Goal: Understand process/instructions

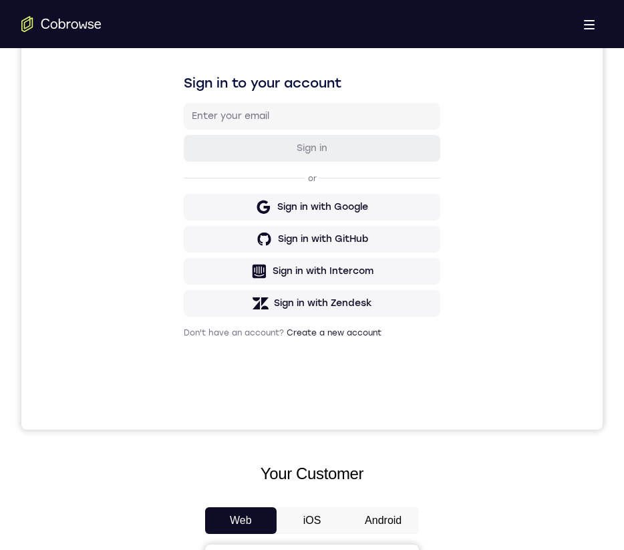
scroll to position [585, 0]
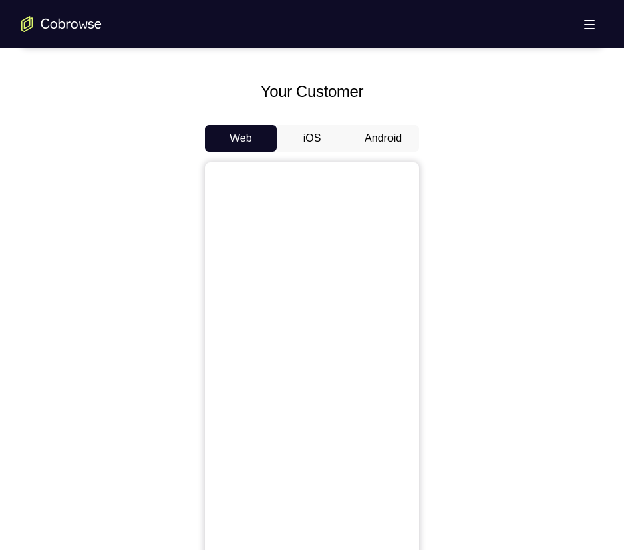
click at [382, 135] on button "Android" at bounding box center [384, 138] width 72 height 27
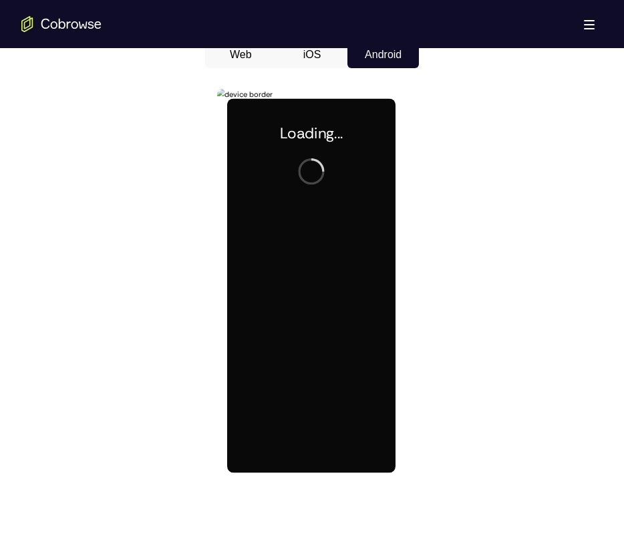
scroll to position [0, 0]
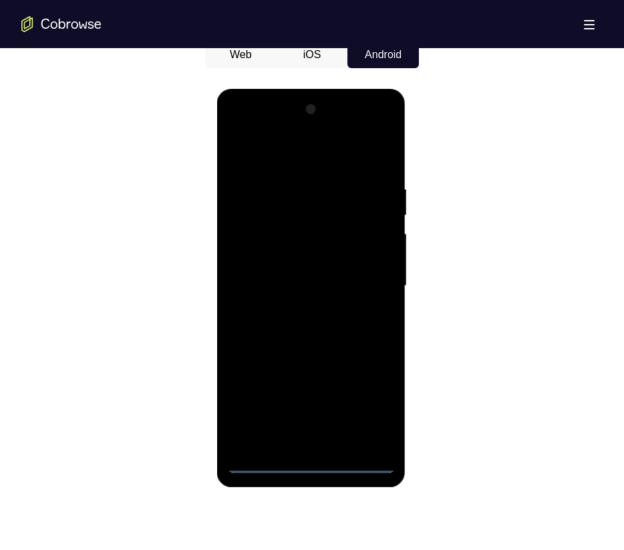
click at [313, 463] on div at bounding box center [311, 286] width 168 height 374
drag, startPoint x: 309, startPoint y: 261, endPoint x: 276, endPoint y: 231, distance: 45.0
click at [304, 196] on div at bounding box center [311, 286] width 168 height 374
click at [255, 270] on div at bounding box center [311, 286] width 168 height 374
click at [307, 327] on div at bounding box center [311, 286] width 168 height 374
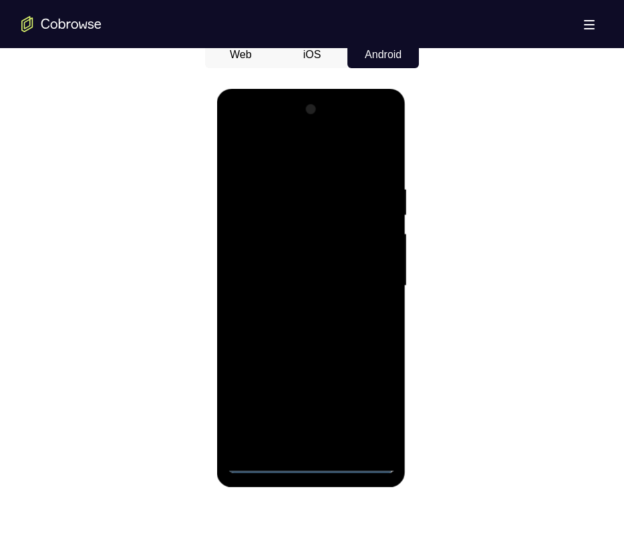
click at [321, 441] on div at bounding box center [311, 286] width 168 height 374
click at [269, 242] on div at bounding box center [311, 286] width 168 height 374
click at [277, 199] on div at bounding box center [311, 286] width 168 height 374
click at [290, 239] on div at bounding box center [311, 286] width 168 height 374
click at [374, 433] on div at bounding box center [311, 286] width 168 height 374
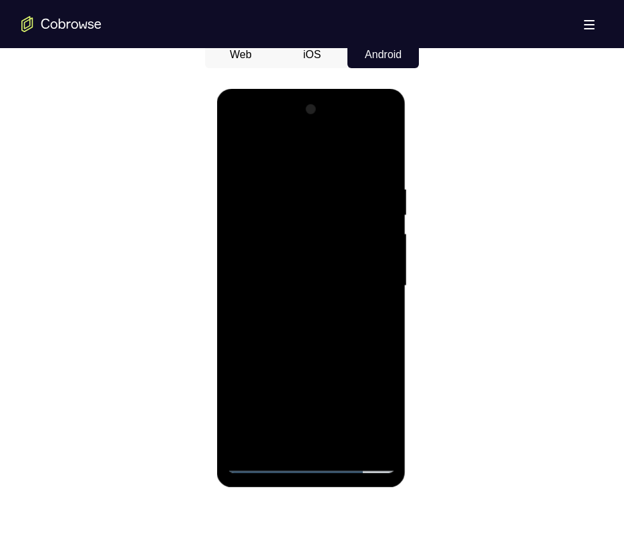
drag, startPoint x: 374, startPoint y: 433, endPoint x: 633, endPoint y: 556, distance: 286.4
click at [374, 433] on div at bounding box center [311, 286] width 168 height 374
click at [370, 449] on div at bounding box center [311, 286] width 168 height 374
click at [365, 410] on div at bounding box center [311, 286] width 168 height 374
drag, startPoint x: 321, startPoint y: 313, endPoint x: 329, endPoint y: 299, distance: 15.8
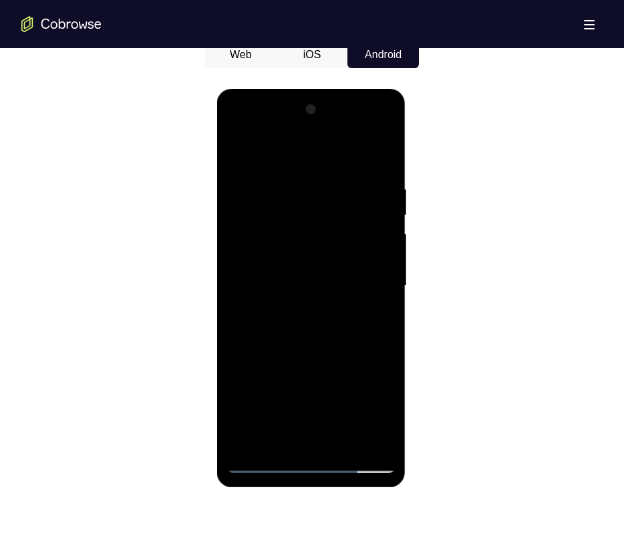
click at [330, 295] on div at bounding box center [311, 286] width 168 height 374
drag, startPoint x: 330, startPoint y: 269, endPoint x: 332, endPoint y: 256, distance: 13.5
click at [332, 256] on div at bounding box center [311, 286] width 168 height 374
drag, startPoint x: 319, startPoint y: 402, endPoint x: 344, endPoint y: 233, distance: 170.9
click at [344, 233] on div at bounding box center [311, 286] width 168 height 374
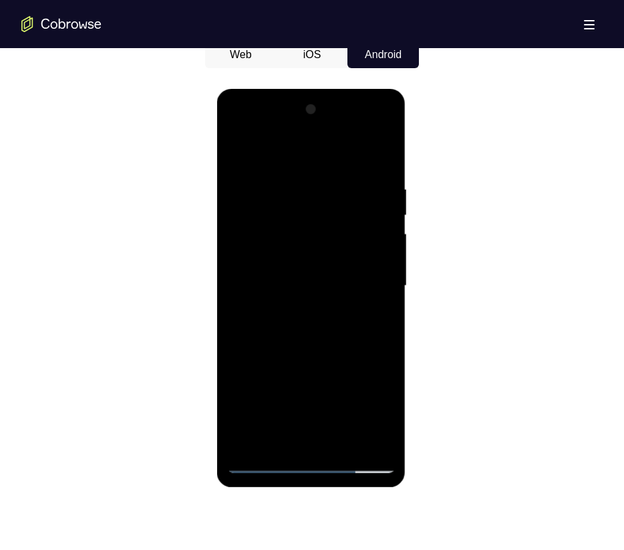
click at [313, 466] on div at bounding box center [311, 286] width 168 height 374
click at [372, 407] on div at bounding box center [311, 286] width 168 height 374
click at [257, 130] on div at bounding box center [311, 286] width 168 height 374
click at [335, 394] on div at bounding box center [311, 286] width 168 height 374
click at [355, 432] on div at bounding box center [311, 286] width 168 height 374
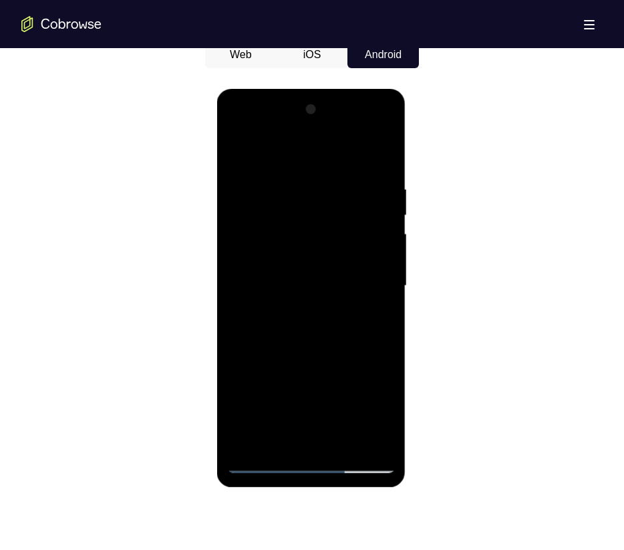
click at [362, 285] on div at bounding box center [311, 286] width 168 height 374
click at [293, 445] on div at bounding box center [311, 286] width 168 height 374
click at [310, 295] on div at bounding box center [311, 286] width 168 height 374
click at [293, 396] on div at bounding box center [311, 286] width 168 height 374
click at [314, 325] on div at bounding box center [311, 286] width 168 height 374
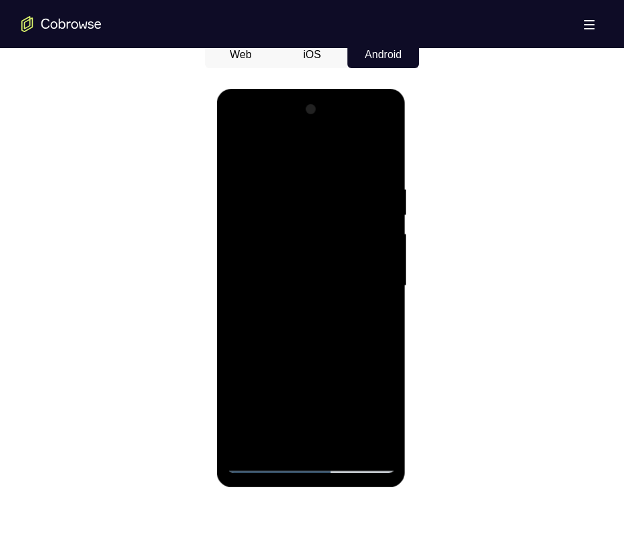
click at [347, 339] on div at bounding box center [311, 286] width 168 height 374
click at [340, 444] on div at bounding box center [311, 286] width 168 height 374
click at [345, 354] on div at bounding box center [311, 286] width 168 height 374
click at [338, 269] on div at bounding box center [311, 286] width 168 height 374
click at [375, 320] on div at bounding box center [311, 286] width 168 height 374
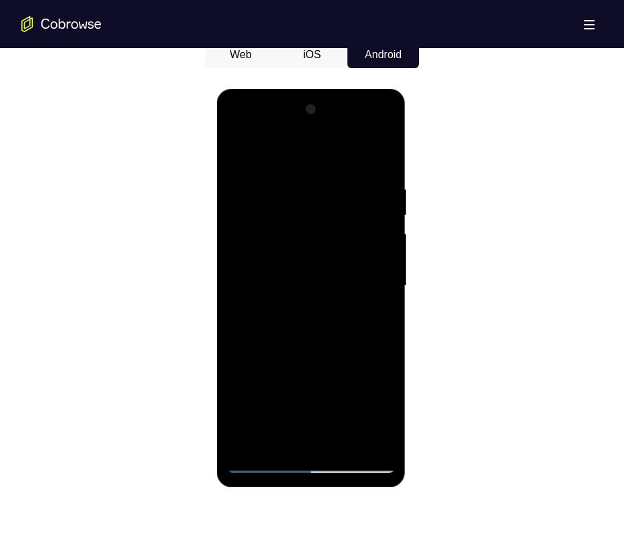
click at [237, 152] on div at bounding box center [311, 286] width 168 height 374
click at [241, 152] on div at bounding box center [311, 286] width 168 height 374
click at [299, 198] on div at bounding box center [311, 286] width 168 height 374
click at [370, 299] on div at bounding box center [311, 286] width 168 height 374
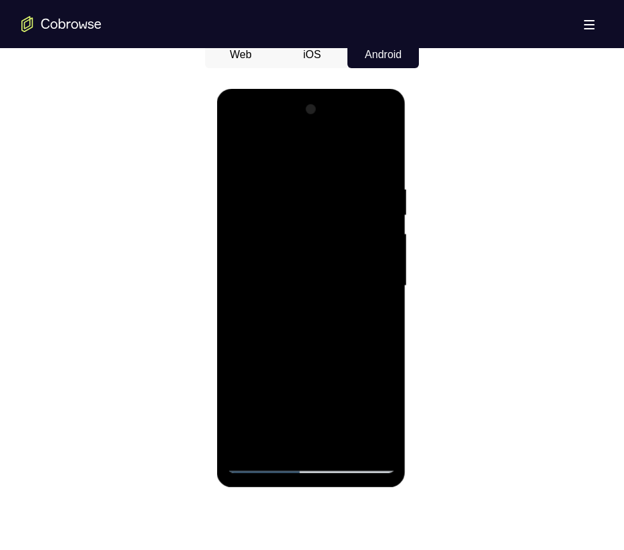
click at [378, 154] on div at bounding box center [311, 286] width 168 height 374
click at [342, 440] on div at bounding box center [311, 286] width 168 height 374
click at [305, 168] on div at bounding box center [311, 286] width 168 height 374
click at [293, 205] on div at bounding box center [311, 286] width 168 height 374
click at [275, 435] on div at bounding box center [311, 286] width 168 height 374
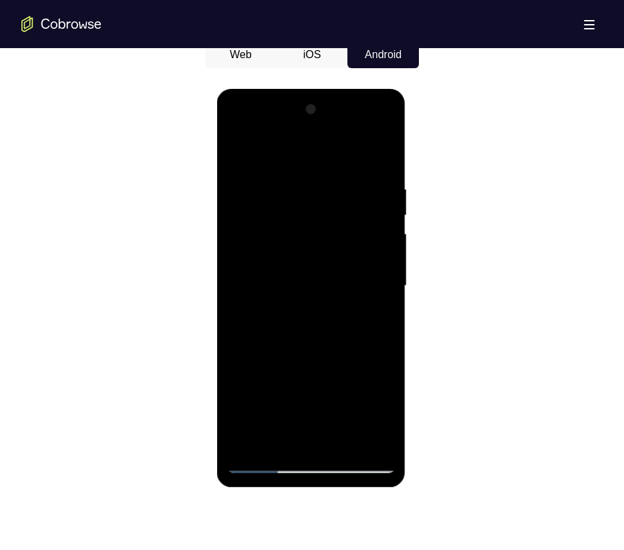
click at [380, 316] on div at bounding box center [311, 286] width 168 height 374
click at [375, 319] on div at bounding box center [311, 286] width 168 height 374
click at [234, 148] on div at bounding box center [311, 286] width 168 height 374
click at [318, 298] on div at bounding box center [311, 286] width 168 height 374
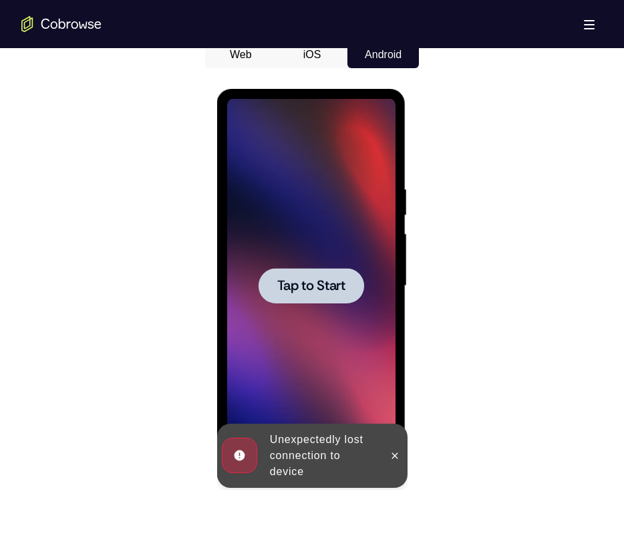
click at [318, 275] on div at bounding box center [311, 285] width 106 height 35
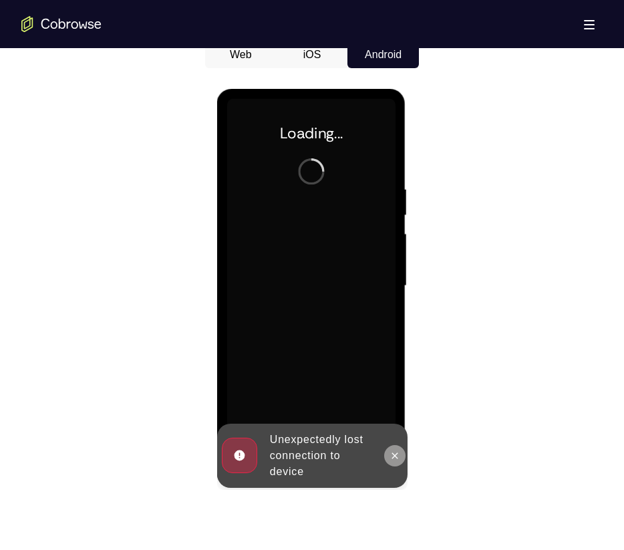
click at [395, 456] on icon at bounding box center [395, 456] width 6 height 6
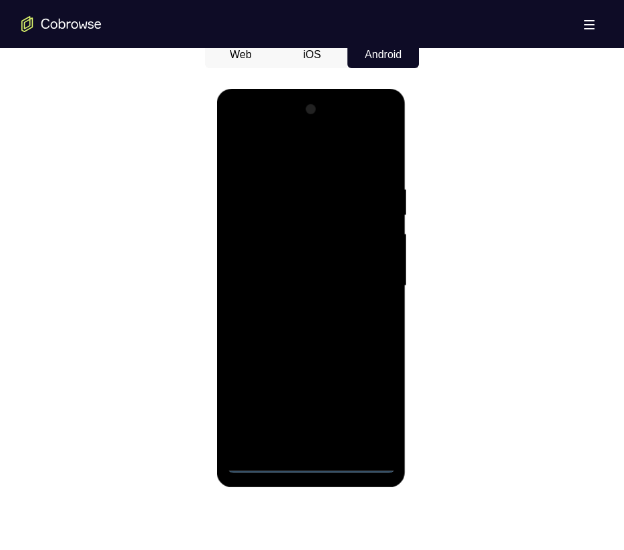
click at [314, 463] on div at bounding box center [311, 286] width 168 height 374
click at [311, 463] on div at bounding box center [311, 286] width 168 height 374
click at [376, 404] on div at bounding box center [311, 286] width 168 height 374
click at [281, 152] on div at bounding box center [311, 286] width 168 height 374
click at [369, 282] on div at bounding box center [311, 286] width 168 height 374
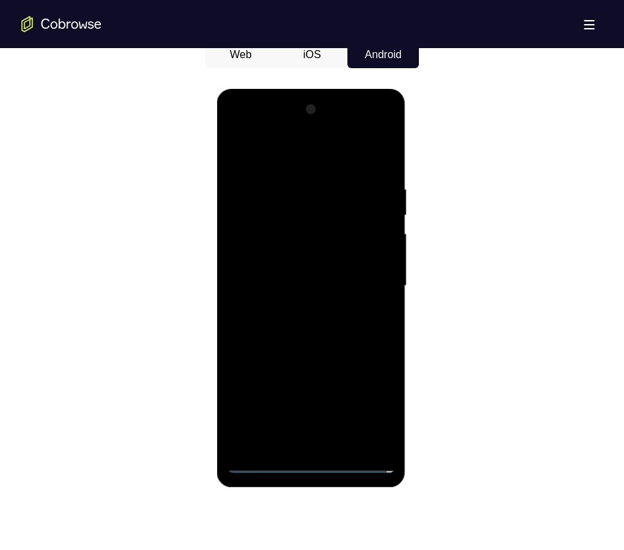
click at [299, 313] on div at bounding box center [311, 286] width 168 height 374
click at [295, 268] on div at bounding box center [311, 286] width 168 height 374
click at [291, 249] on div at bounding box center [311, 286] width 168 height 374
click at [384, 256] on div at bounding box center [311, 286] width 168 height 374
click at [380, 259] on div at bounding box center [311, 286] width 168 height 374
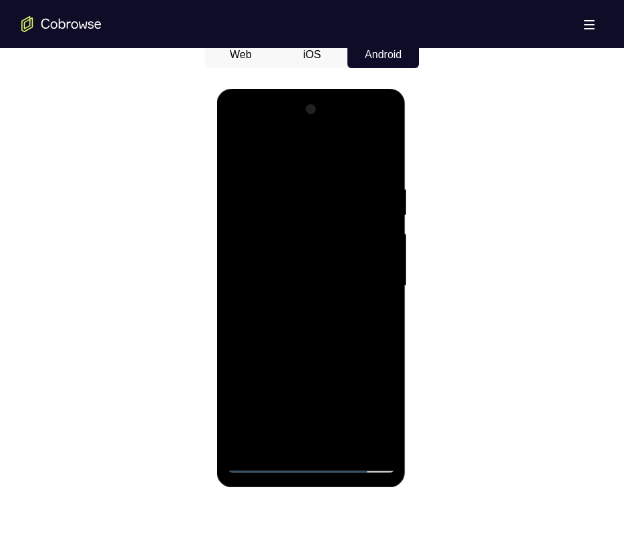
click at [366, 285] on div at bounding box center [311, 286] width 168 height 374
click at [353, 326] on div at bounding box center [311, 286] width 168 height 374
click at [328, 323] on div at bounding box center [311, 286] width 168 height 374
click at [333, 330] on div at bounding box center [311, 286] width 168 height 374
click at [341, 443] on div at bounding box center [311, 286] width 168 height 374
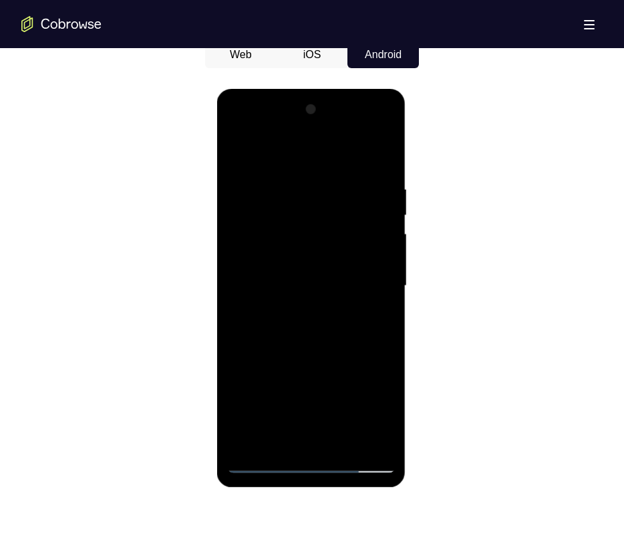
click at [335, 333] on div at bounding box center [311, 286] width 168 height 374
click at [346, 440] on div at bounding box center [311, 286] width 168 height 374
click at [342, 362] on div at bounding box center [311, 286] width 168 height 374
click at [327, 267] on div at bounding box center [311, 286] width 168 height 374
click at [233, 158] on div at bounding box center [311, 286] width 168 height 374
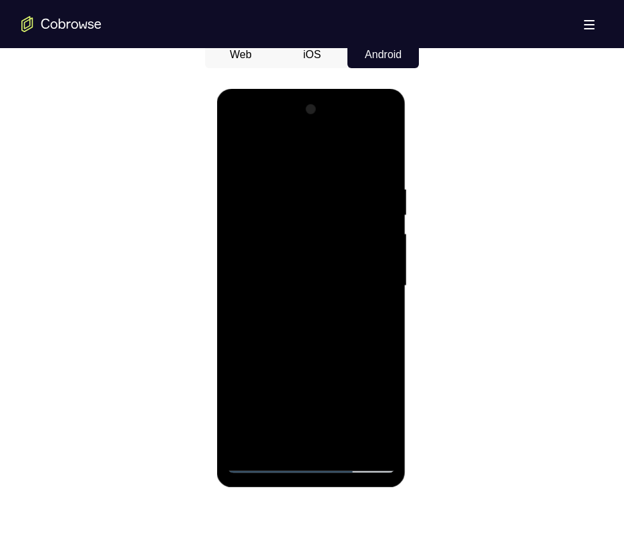
click at [300, 295] on div at bounding box center [311, 286] width 168 height 374
click at [303, 434] on div at bounding box center [311, 286] width 168 height 374
click at [285, 319] on div at bounding box center [311, 286] width 168 height 374
click at [284, 335] on div at bounding box center [311, 286] width 168 height 374
click at [380, 321] on div at bounding box center [311, 286] width 168 height 374
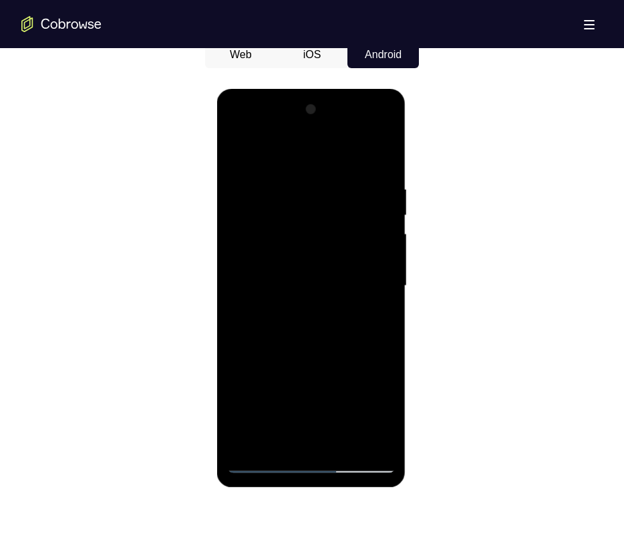
click at [236, 151] on div at bounding box center [311, 286] width 168 height 374
click at [245, 151] on div at bounding box center [311, 286] width 168 height 374
click at [285, 193] on div at bounding box center [311, 286] width 168 height 374
click at [366, 325] on div at bounding box center [311, 286] width 168 height 374
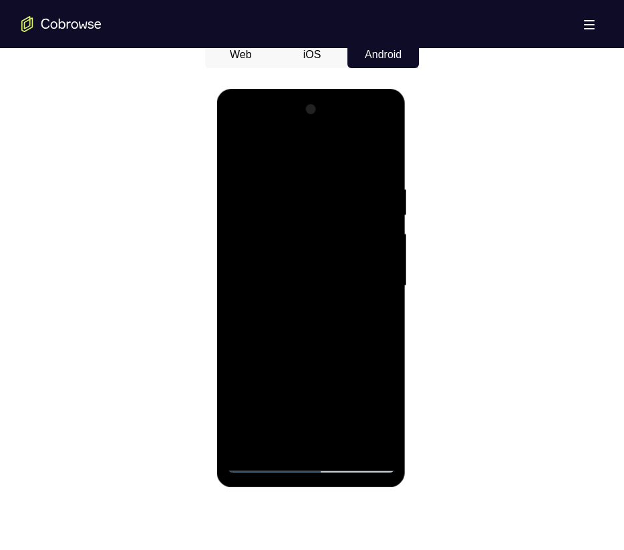
click at [366, 325] on div at bounding box center [311, 286] width 168 height 374
click at [362, 256] on div at bounding box center [311, 286] width 168 height 374
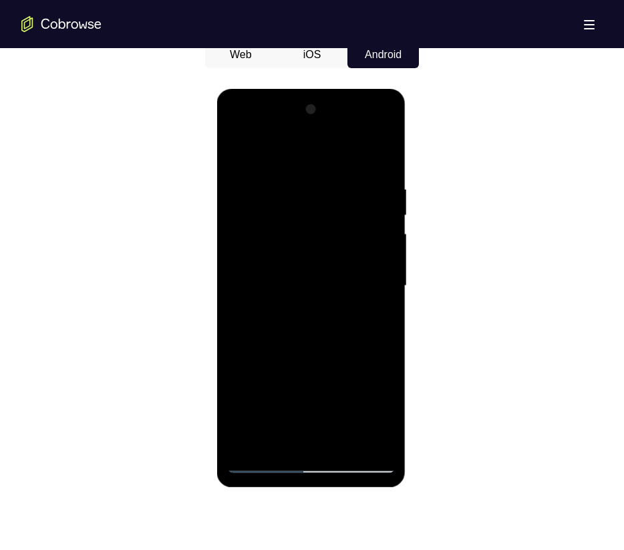
click at [362, 256] on div at bounding box center [311, 286] width 168 height 374
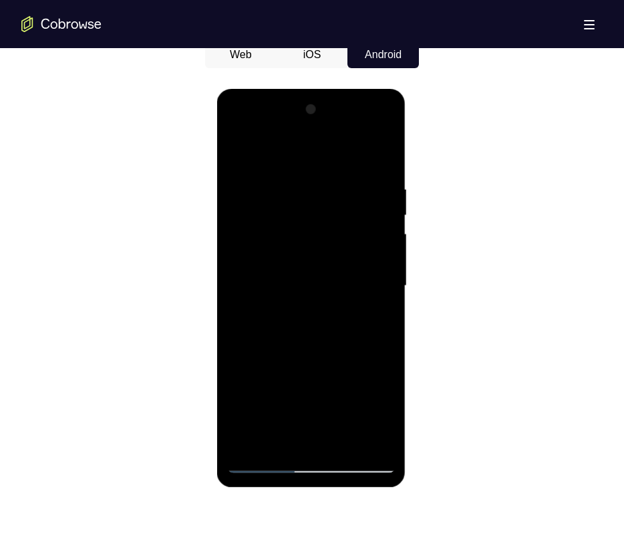
click at [233, 272] on div at bounding box center [311, 286] width 168 height 374
drag, startPoint x: 377, startPoint y: 358, endPoint x: 384, endPoint y: 399, distance: 41.4
click at [384, 399] on div at bounding box center [311, 286] width 168 height 374
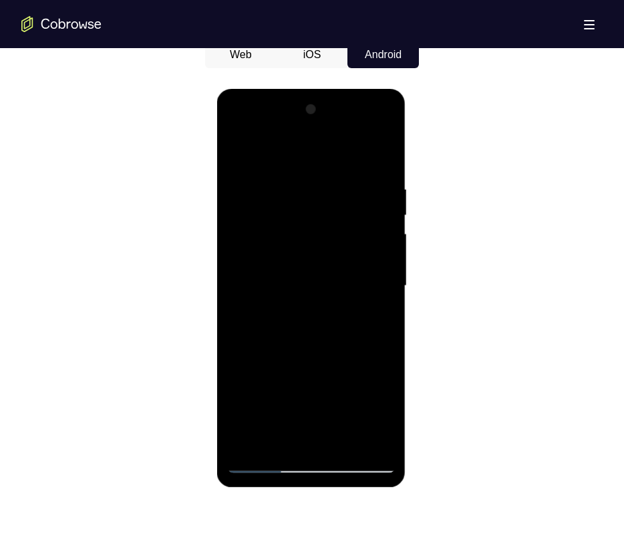
click at [384, 399] on div at bounding box center [311, 286] width 168 height 374
click at [379, 154] on div at bounding box center [311, 286] width 168 height 374
click at [347, 445] on div at bounding box center [311, 286] width 168 height 374
click at [296, 273] on div at bounding box center [311, 286] width 168 height 374
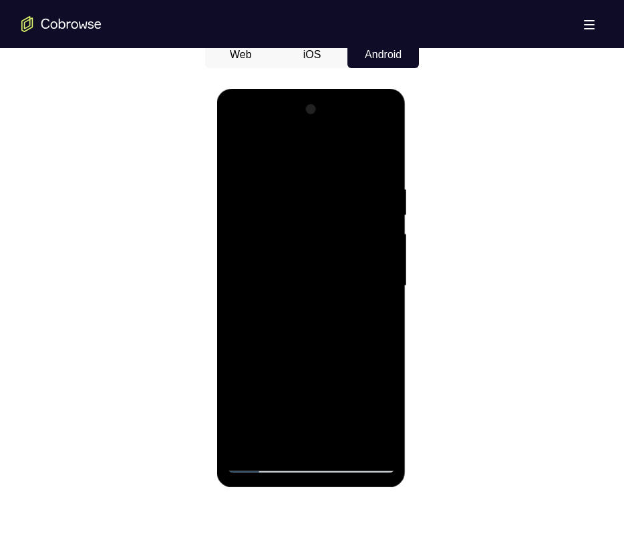
click at [375, 324] on div at bounding box center [311, 286] width 168 height 374
click at [238, 154] on div at bounding box center [311, 286] width 168 height 374
click at [243, 148] on div at bounding box center [311, 286] width 168 height 374
click at [342, 188] on div at bounding box center [311, 286] width 168 height 374
click at [380, 154] on div at bounding box center [311, 286] width 168 height 374
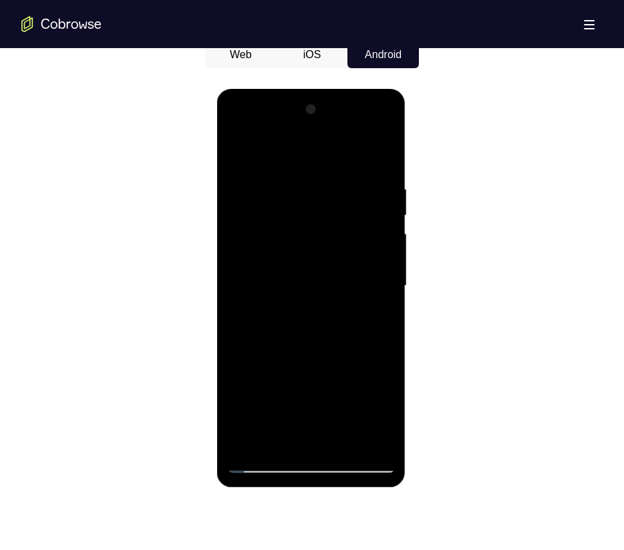
click at [384, 148] on div at bounding box center [311, 286] width 168 height 374
click at [347, 448] on div at bounding box center [311, 286] width 168 height 374
click at [311, 272] on div at bounding box center [311, 286] width 168 height 374
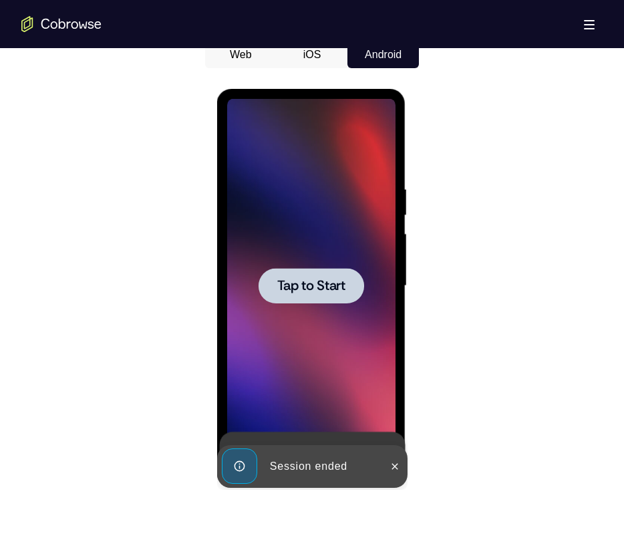
click at [315, 285] on span "Tap to Start" at bounding box center [311, 285] width 68 height 13
